Goal: Find specific page/section: Find specific page/section

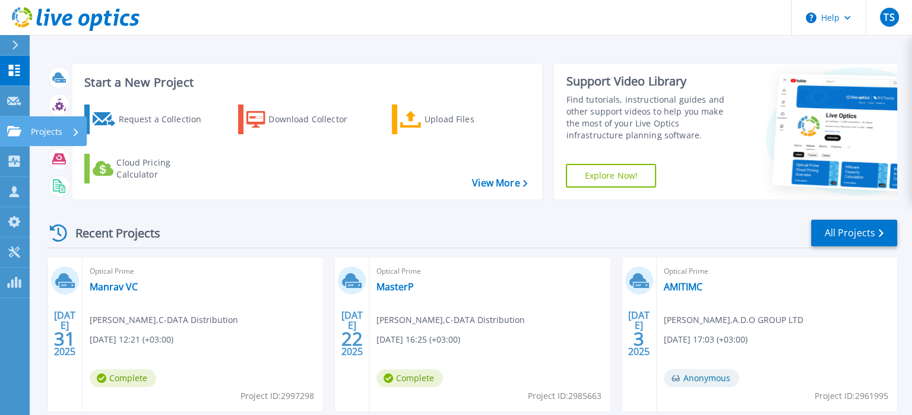
click at [20, 125] on link "Projects Projects" at bounding box center [15, 131] width 30 height 30
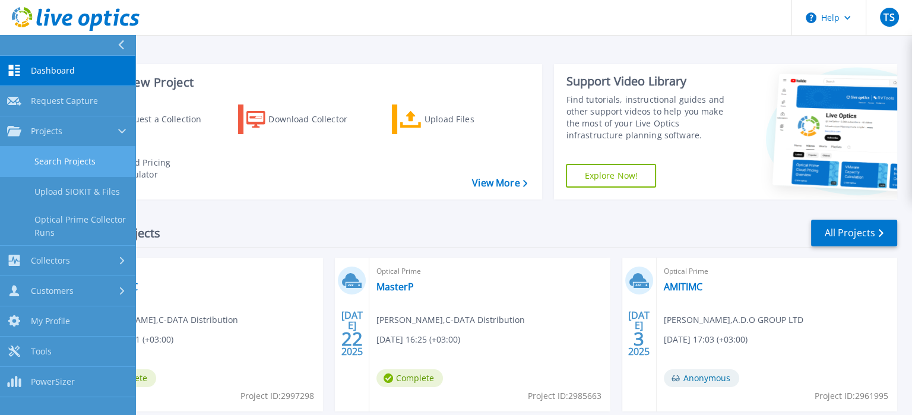
click at [56, 159] on link "Search Projects" at bounding box center [67, 162] width 135 height 30
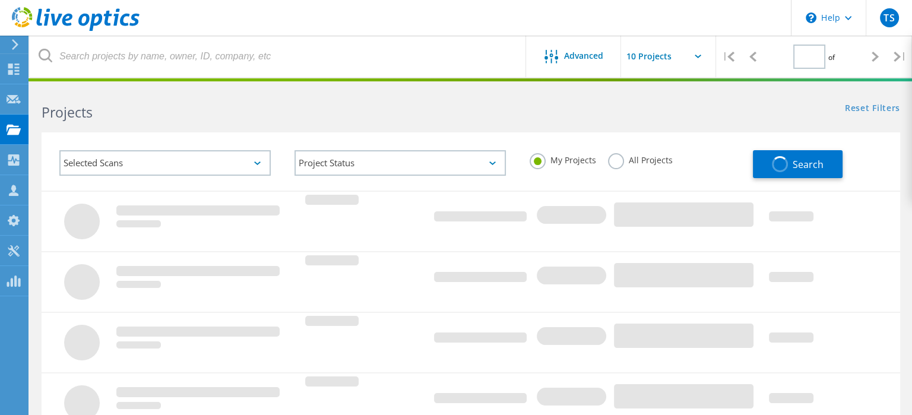
type input "1"
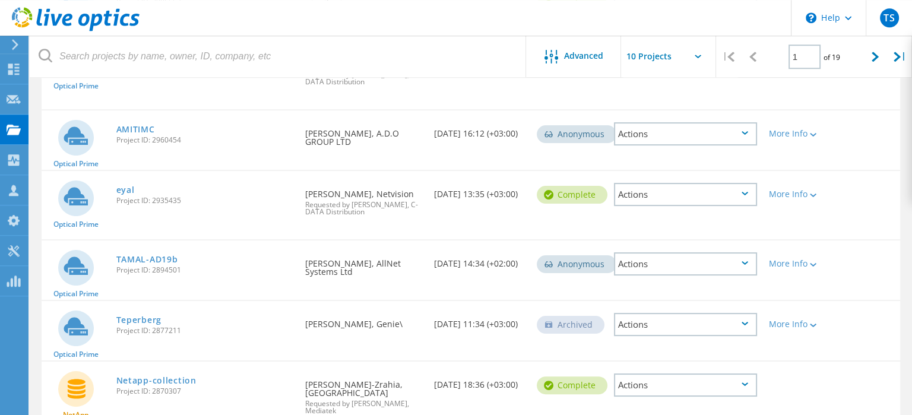
scroll to position [482, 0]
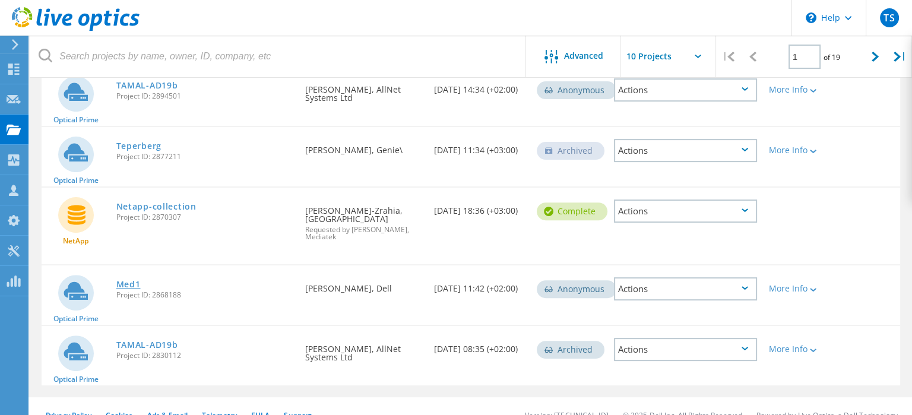
click at [131, 280] on link "Med1" at bounding box center [128, 284] width 24 height 8
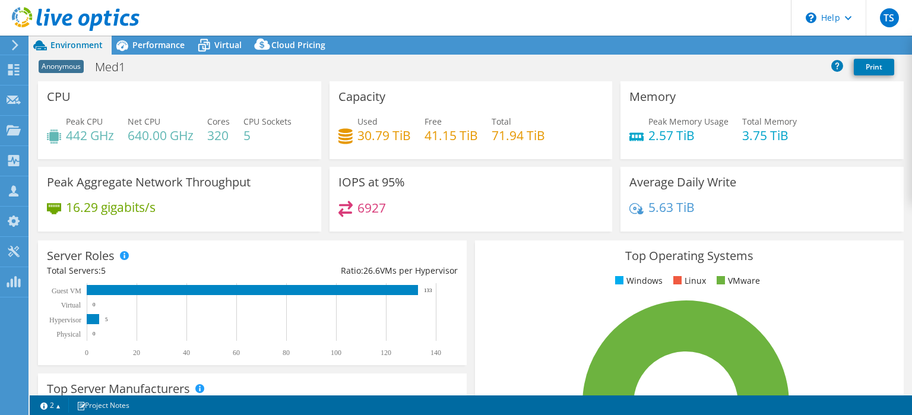
select select "USD"
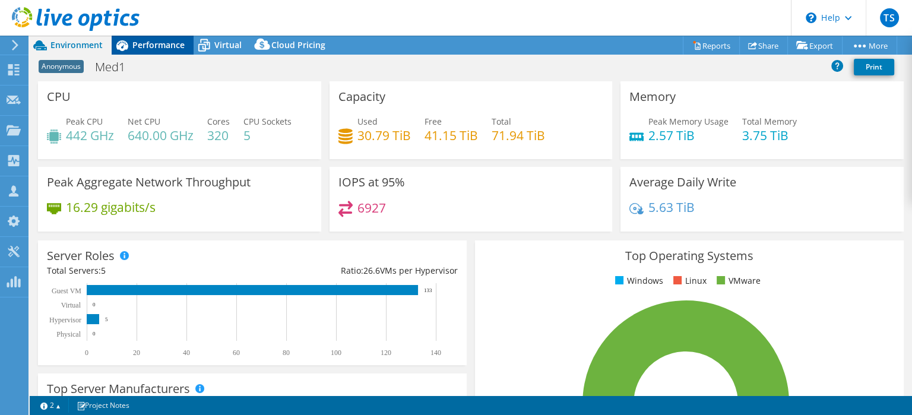
click at [163, 46] on span "Performance" at bounding box center [158, 44] width 52 height 11
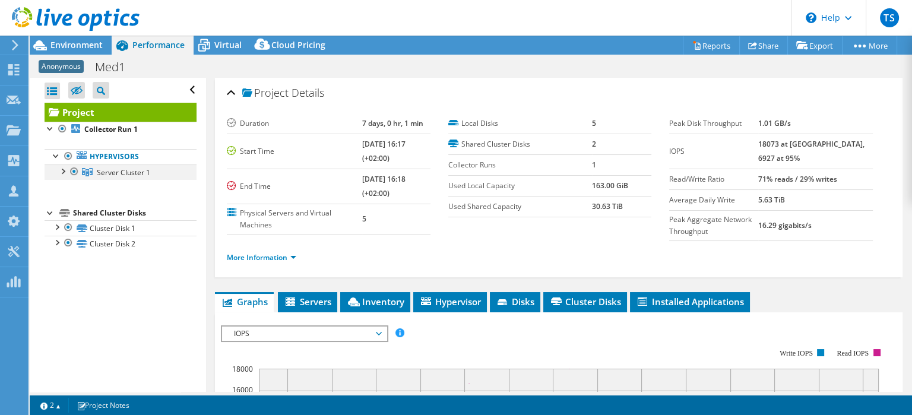
click at [64, 170] on div at bounding box center [62, 171] width 12 height 12
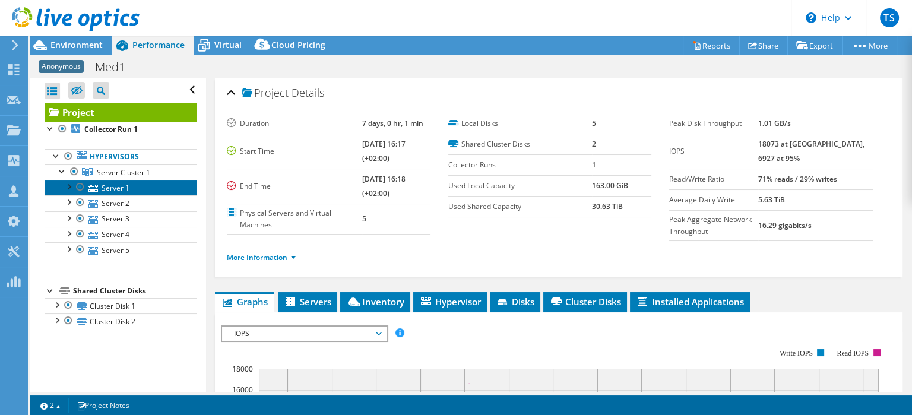
click at [105, 195] on link "Server 1" at bounding box center [121, 187] width 152 height 15
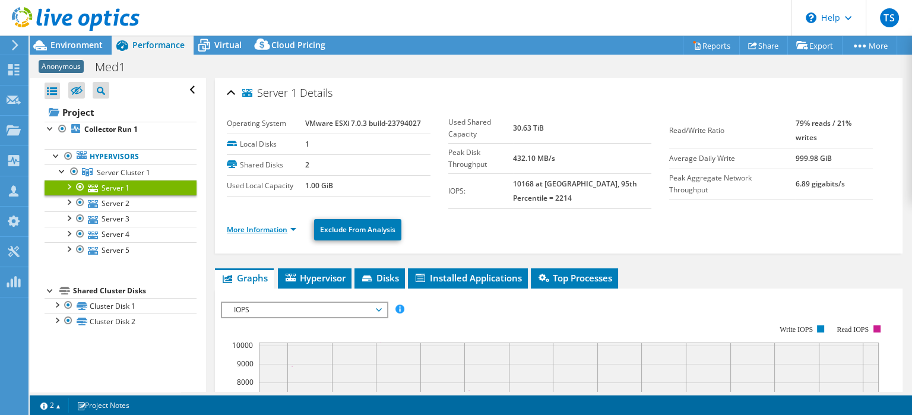
click at [284, 225] on link "More Information" at bounding box center [262, 230] width 70 height 10
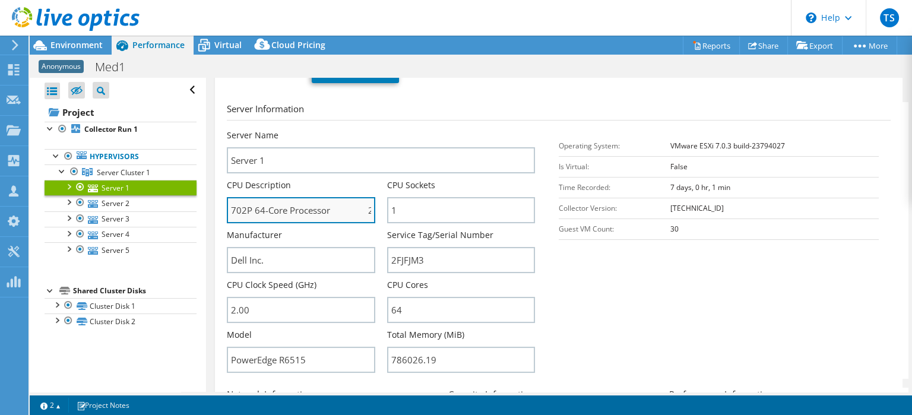
scroll to position [0, 84]
drag, startPoint x: 265, startPoint y: 206, endPoint x: 409, endPoint y: 210, distance: 144.4
click at [375, 210] on input "AMD EPYC 7702P 64-Core Processor 2.00 GHz" at bounding box center [301, 210] width 148 height 26
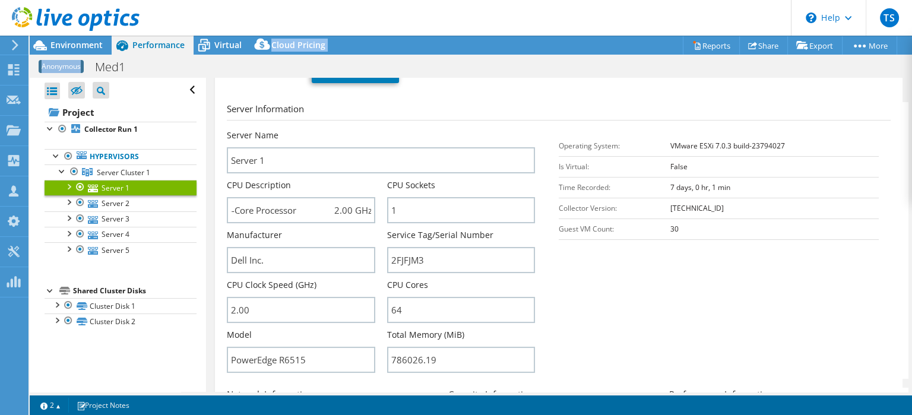
drag, startPoint x: 70, startPoint y: 45, endPoint x: 82, endPoint y: 64, distance: 22.4
click at [82, 64] on div "Project Actions Project Actions Reports Share Export vSAN ReadyNode Sizer" at bounding box center [471, 226] width 883 height 380
click at [62, 41] on span "Environment" at bounding box center [76, 44] width 52 height 11
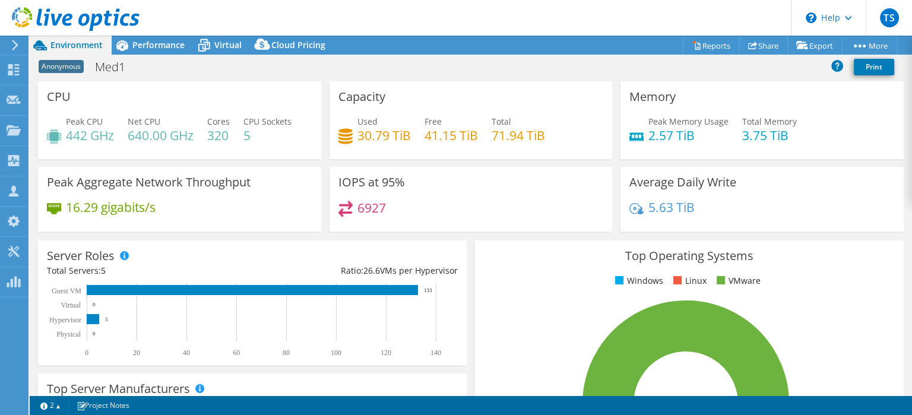
scroll to position [157, 0]
